Goal: Task Accomplishment & Management: Manage account settings

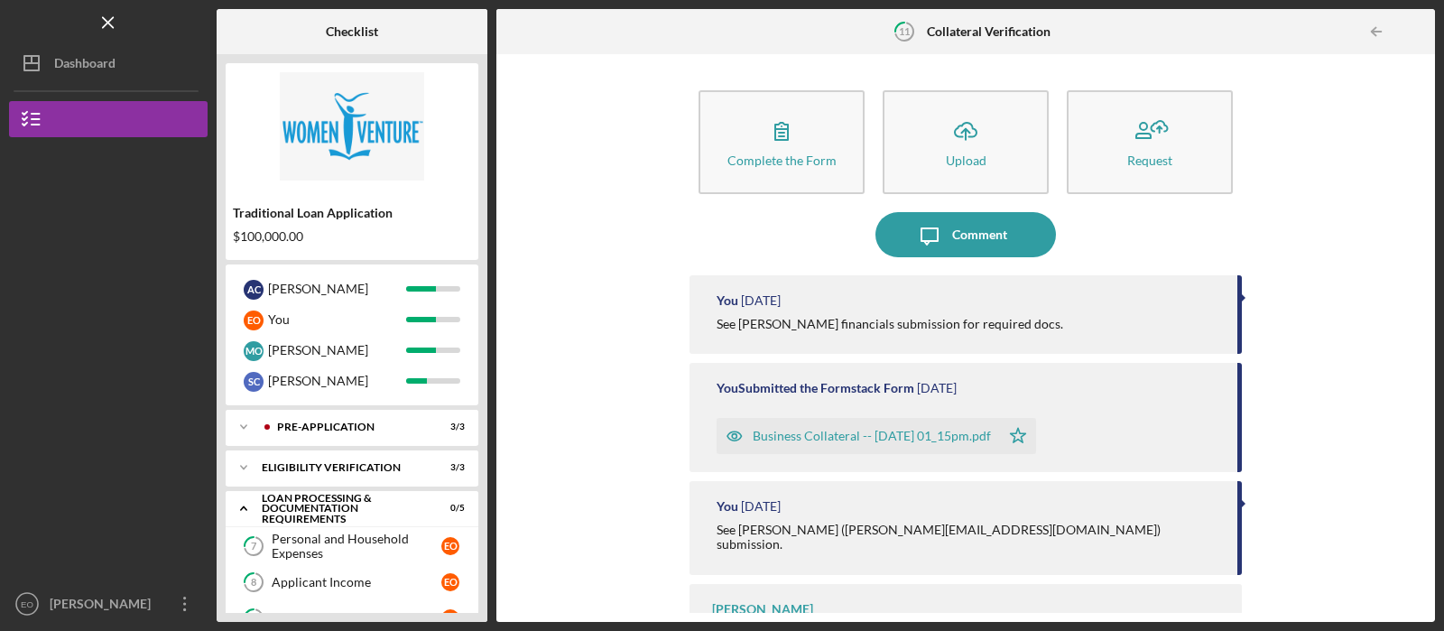
scroll to position [46, 0]
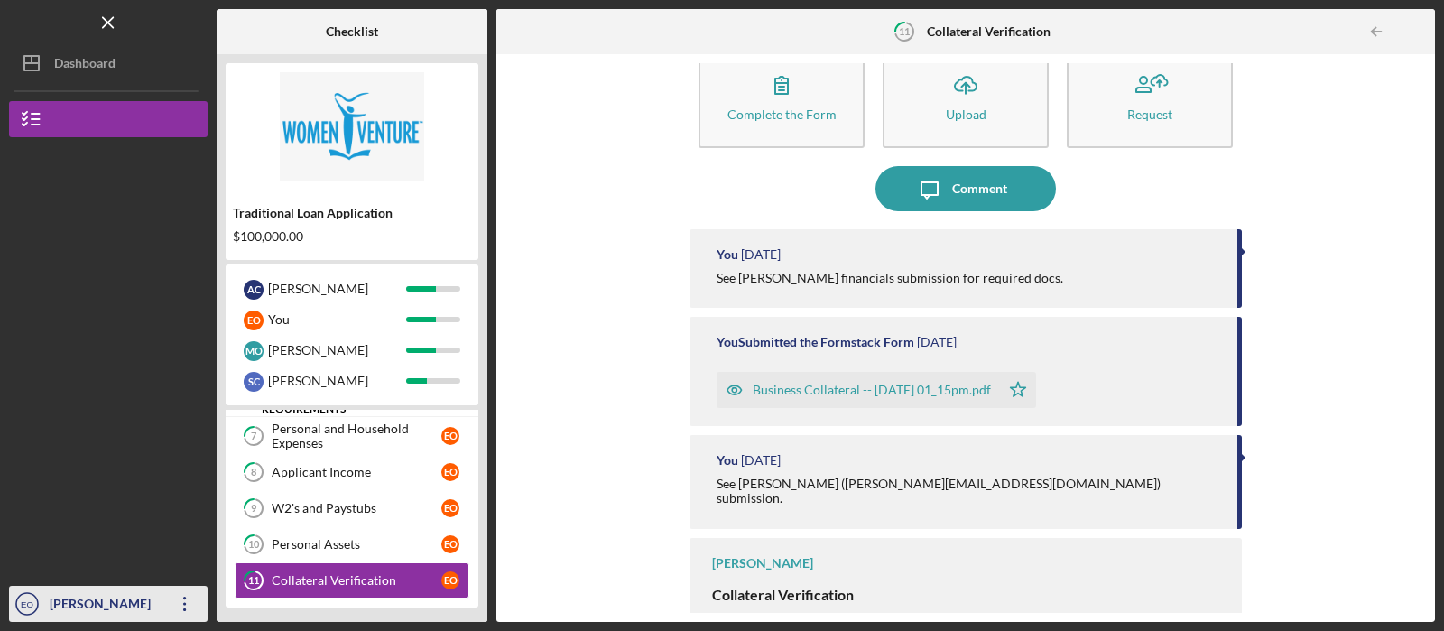
click at [185, 602] on icon "Icon/Overflow" at bounding box center [184, 603] width 45 height 45
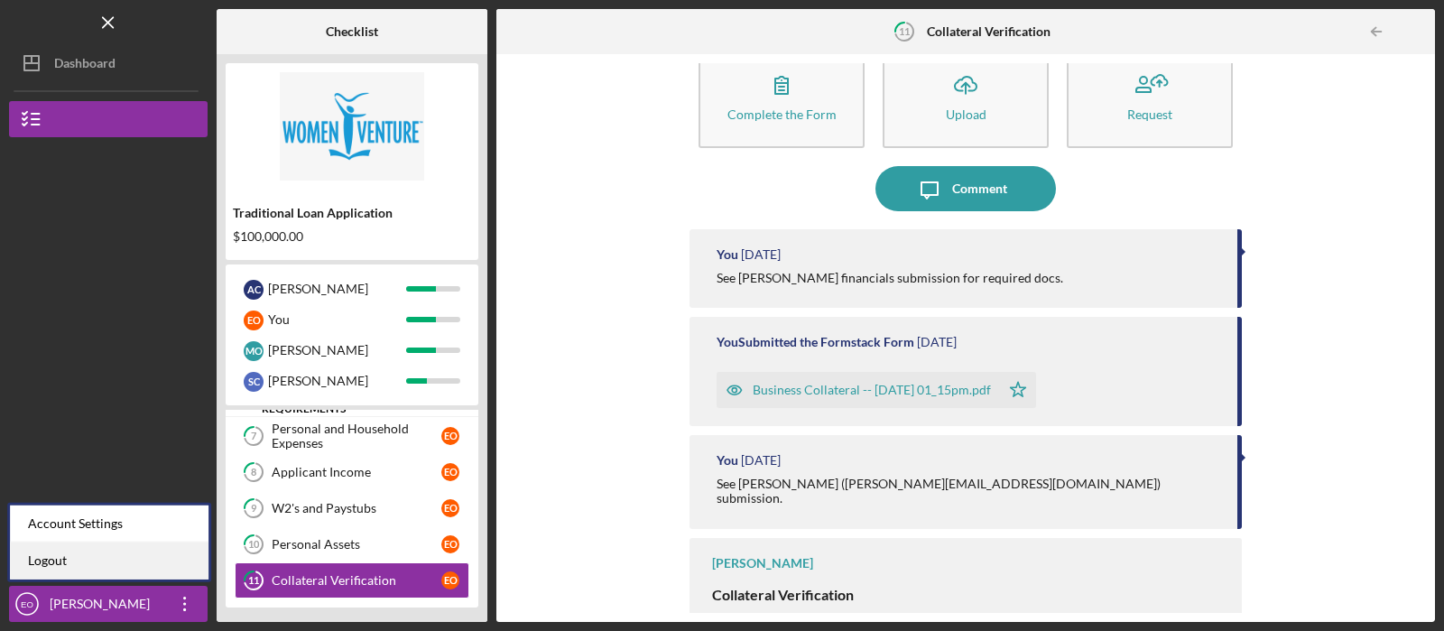
click at [124, 564] on link "Logout" at bounding box center [109, 561] width 199 height 37
